Goal: Task Accomplishment & Management: Manage account settings

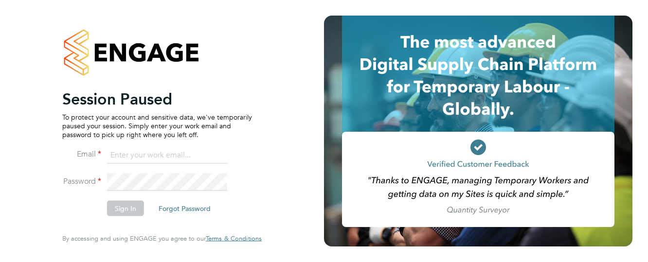
type input "olusholaoguntola@gmail.com"
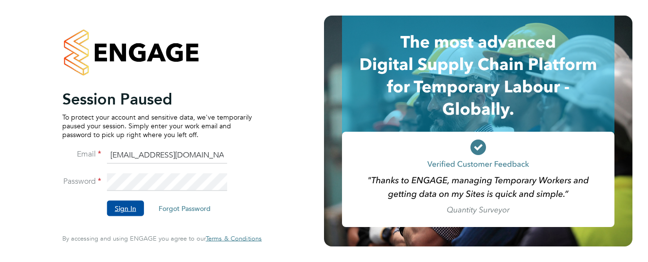
click at [131, 207] on button "Sign In" at bounding box center [125, 209] width 37 height 16
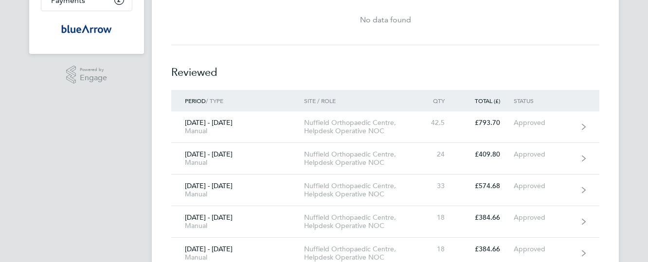
scroll to position [195, 0]
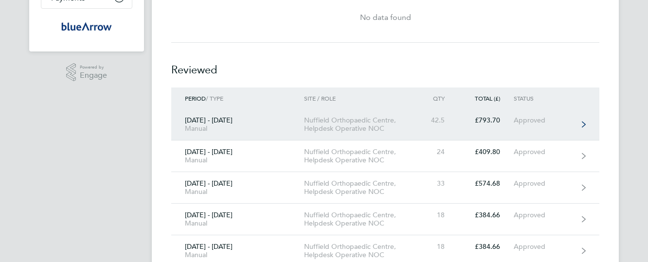
click at [514, 122] on div "Approved" at bounding box center [544, 120] width 60 height 8
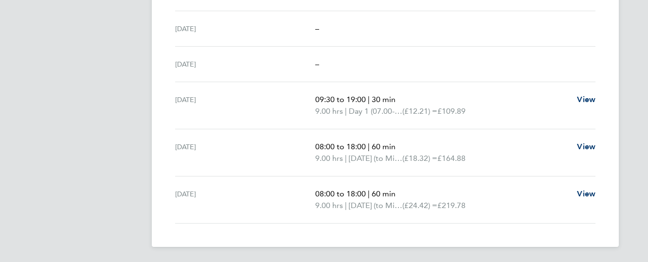
scroll to position [381, 0]
click at [588, 146] on span "View" at bounding box center [586, 146] width 18 height 9
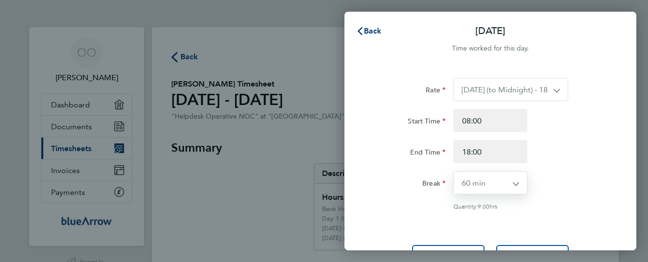
click at [511, 181] on select "0 min 15 min 30 min 45 min 60 min 75 min 90 min" at bounding box center [484, 183] width 61 height 22
select select "30"
click at [454, 172] on select "0 min 15 min 30 min 45 min 60 min 75 min 90 min" at bounding box center [484, 183] width 61 height 22
click at [593, 185] on div "Break 0 min 15 min 30 min 45 min 60 min 75 min 90 min" at bounding box center [490, 182] width 245 height 23
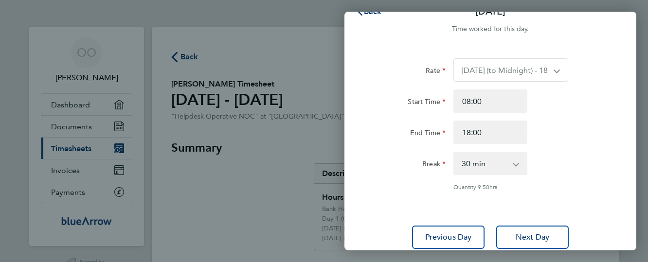
scroll to position [91, 0]
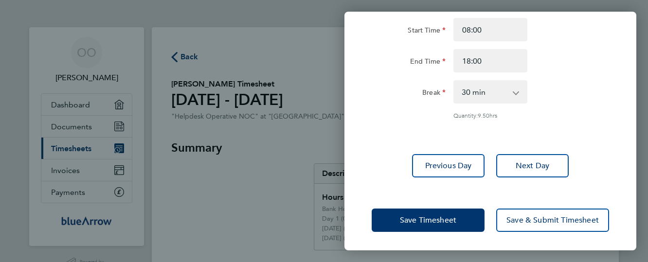
click at [330, 74] on div "Back [DATE] Time worked for this day. Rate [DATE] (to Midnight) - 18.32 [DATE] …" at bounding box center [324, 131] width 648 height 262
click at [612, 81] on div "Break 0 min 15 min 30 min 45 min 60 min 75 min 90 min" at bounding box center [490, 91] width 245 height 23
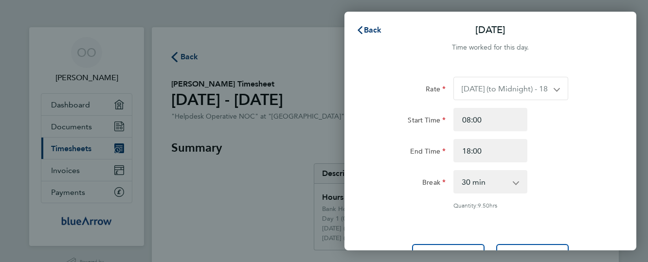
scroll to position [0, 0]
click at [365, 28] on span "Back" at bounding box center [373, 30] width 18 height 9
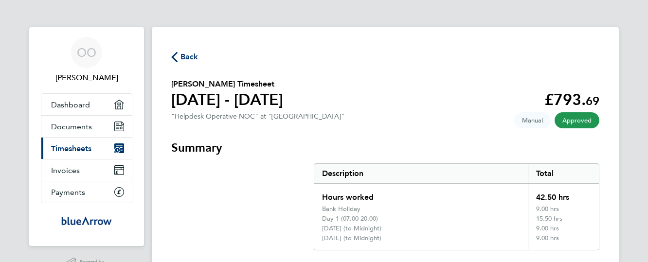
click at [378, 54] on div "Back" at bounding box center [385, 57] width 428 height 12
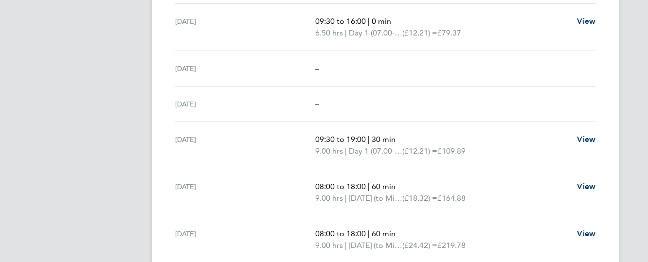
scroll to position [323, 0]
